Goal: Information Seeking & Learning: Learn about a topic

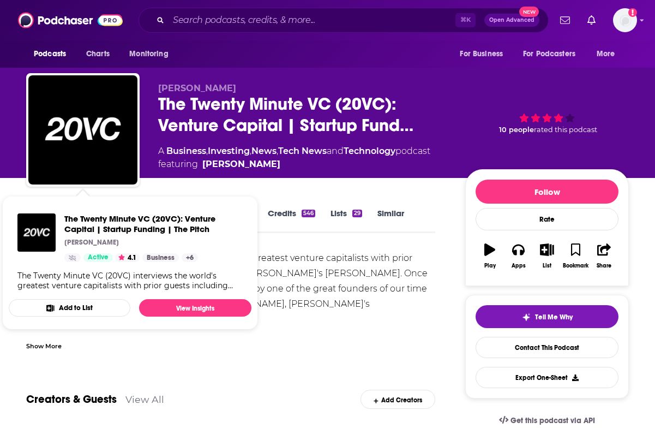
click at [94, 208] on div "The Twenty Minute VC (20VC): Venture Capital | Startup Funding | The Pitch Harr…" at bounding box center [130, 252] width 243 height 94
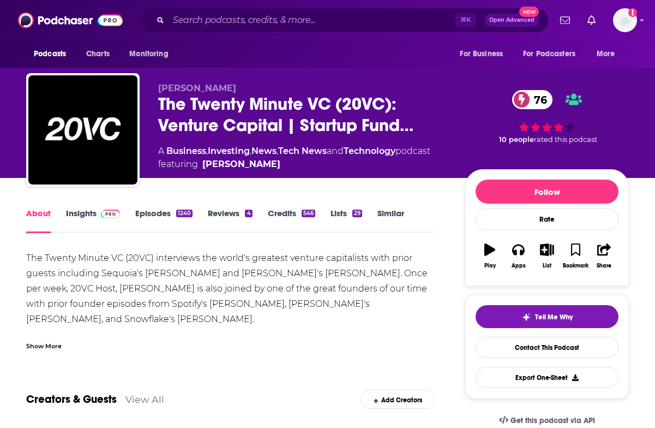
click at [98, 211] on span at bounding box center [108, 213] width 23 height 10
click at [299, 254] on div "The Twenty Minute VC (20VC) interviews the world's greatest venture capitalists…" at bounding box center [230, 311] width 409 height 122
click at [153, 224] on link "Episodes 1240" at bounding box center [163, 220] width 57 height 25
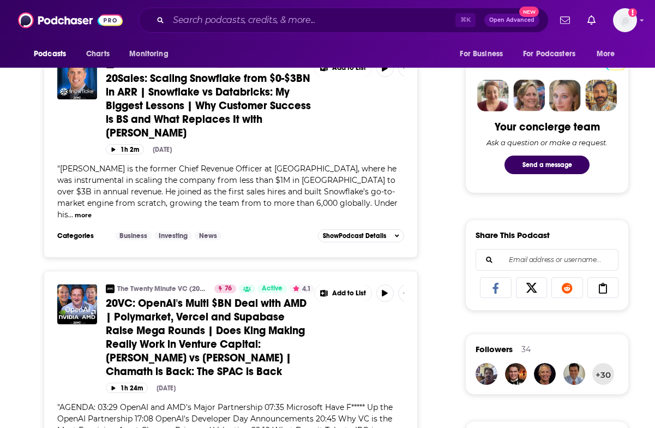
scroll to position [631, 0]
